Goal: Transaction & Acquisition: Purchase product/service

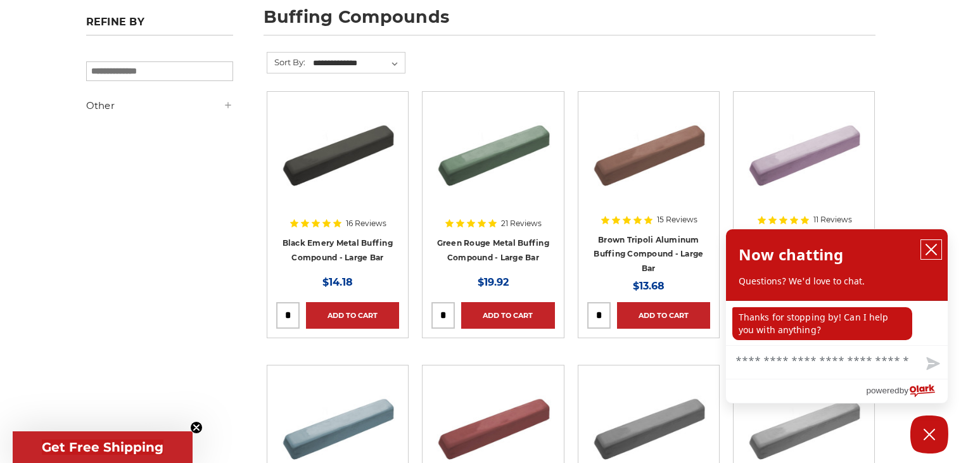
click at [940, 248] on button "close chatbox" at bounding box center [931, 249] width 20 height 19
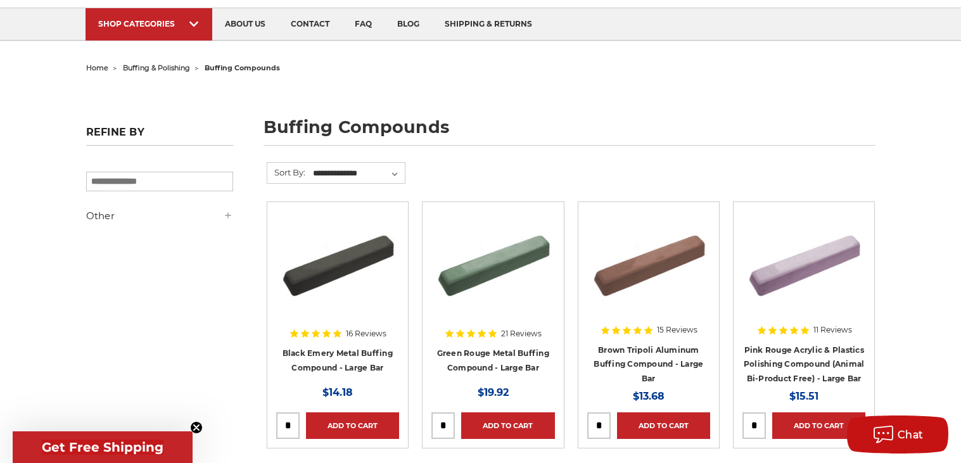
scroll to position [79, 0]
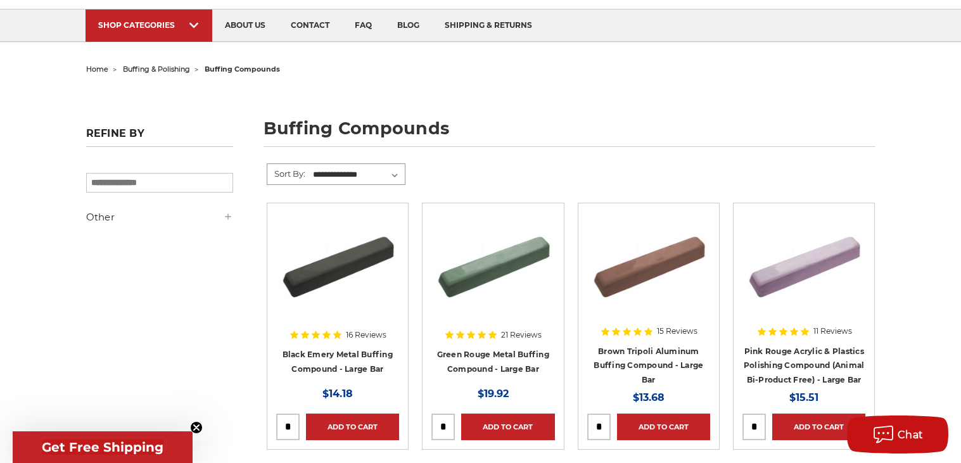
click at [341, 170] on select "**********" at bounding box center [358, 174] width 94 height 19
click at [116, 211] on h5 "Other" at bounding box center [159, 217] width 147 height 15
click at [91, 239] on link "In Stock (14)" at bounding box center [159, 243] width 147 height 22
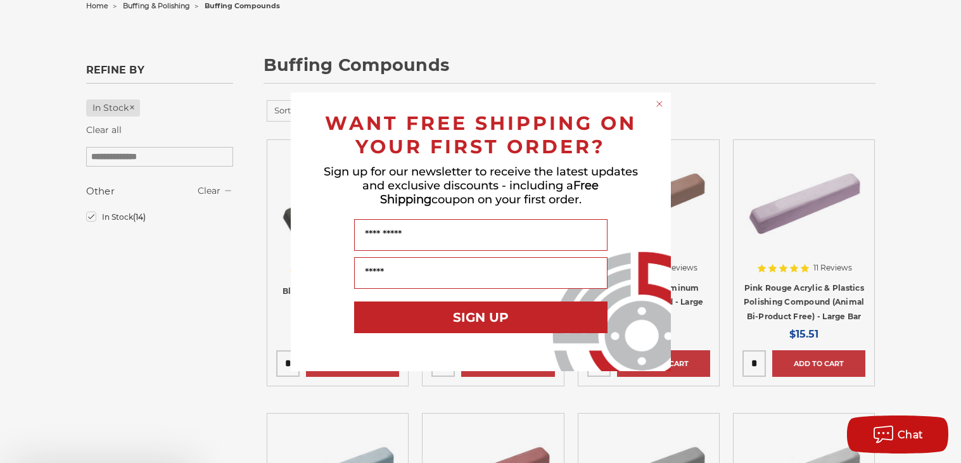
scroll to position [171, 0]
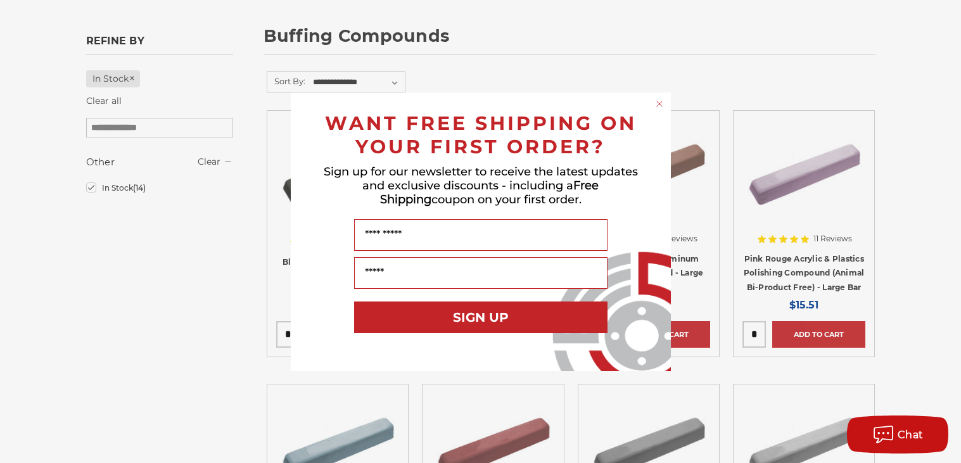
click at [664, 100] on circle "Close dialog" at bounding box center [659, 104] width 12 height 12
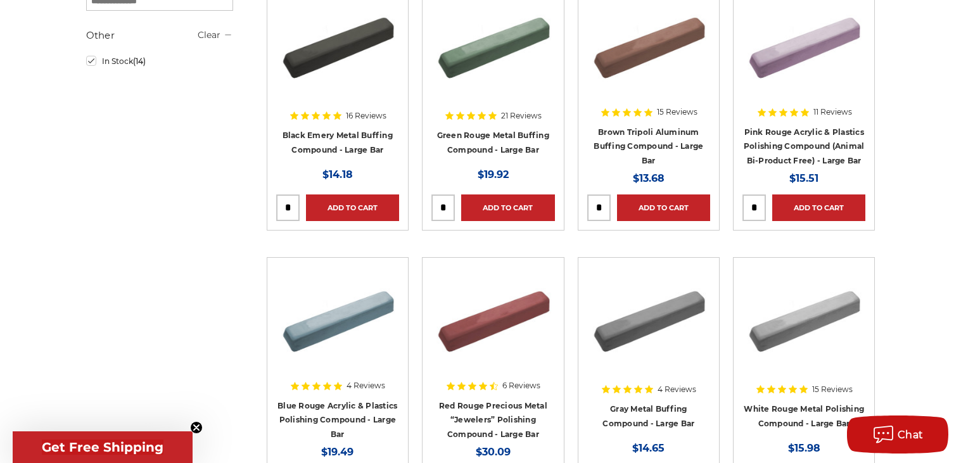
scroll to position [297, 0]
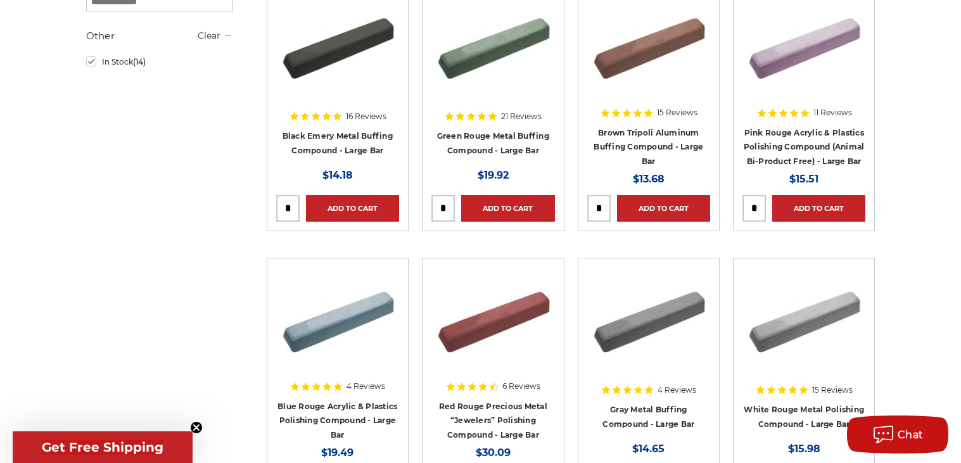
click at [476, 297] on img at bounding box center [492, 317] width 123 height 101
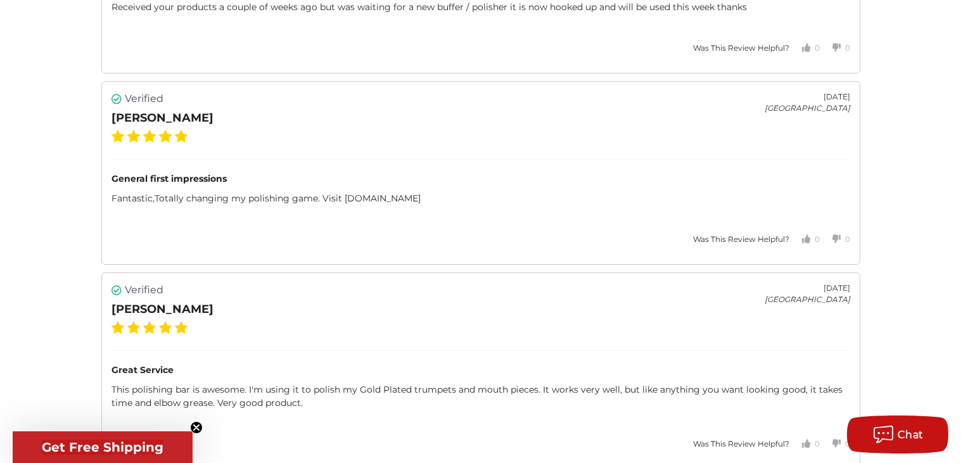
scroll to position [2327, 0]
